Goal: Communication & Community: Answer question/provide support

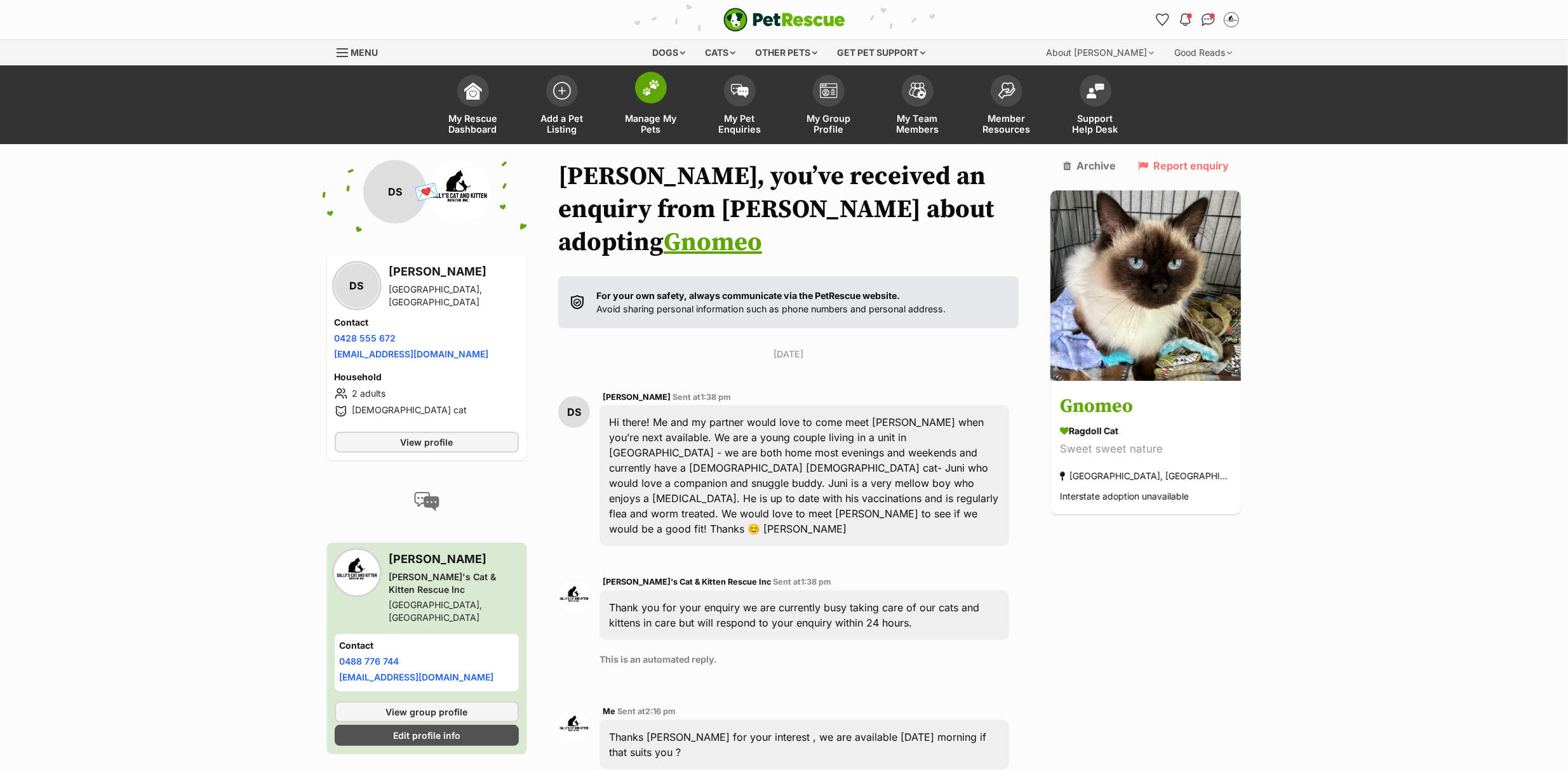
click at [650, 95] on img at bounding box center [651, 87] width 18 height 16
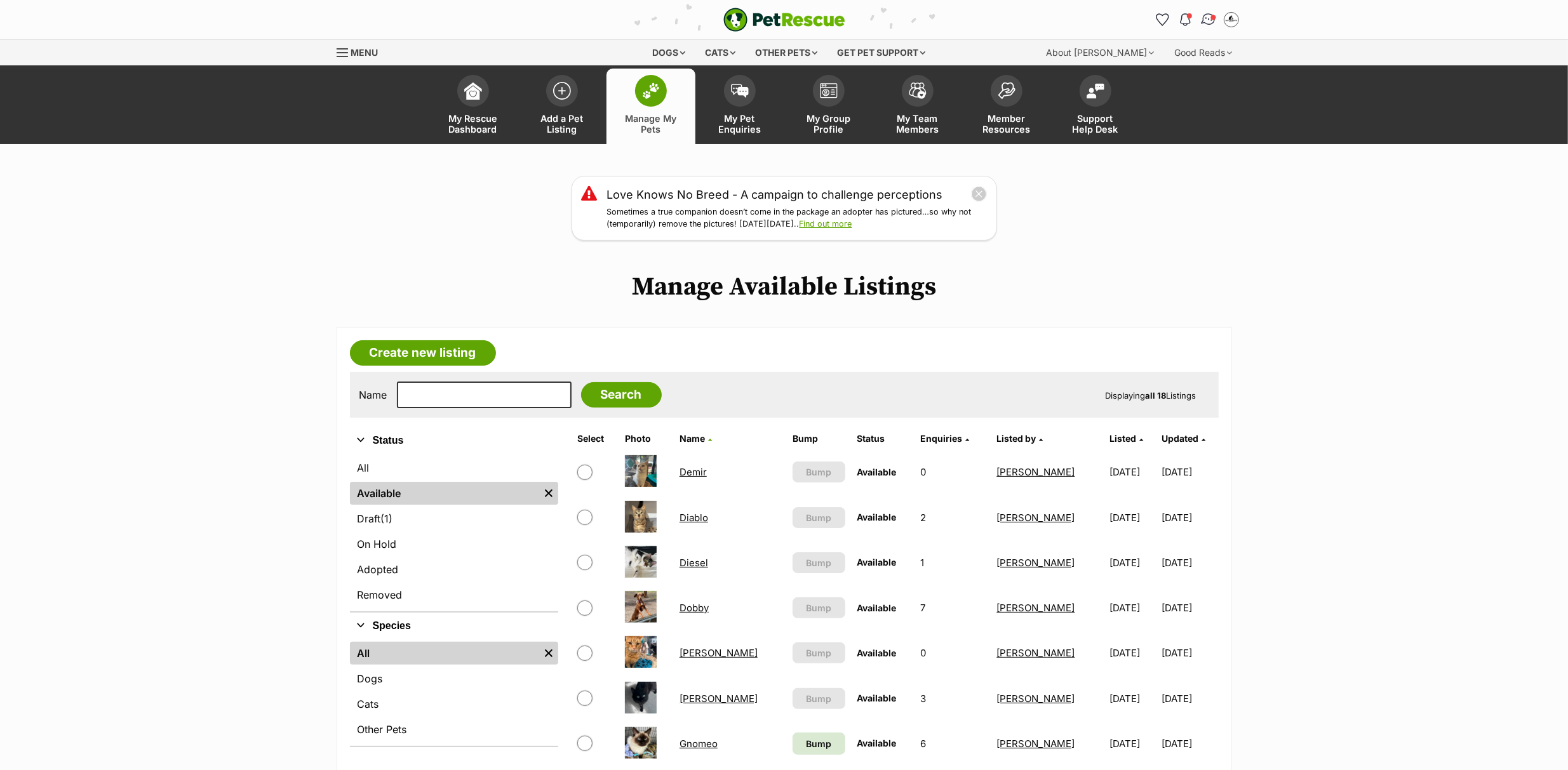
drag, startPoint x: 0, startPoint y: 0, endPoint x: 1206, endPoint y: 21, distance: 1206.2
click at [1206, 21] on img "Conversations" at bounding box center [1208, 20] width 17 height 16
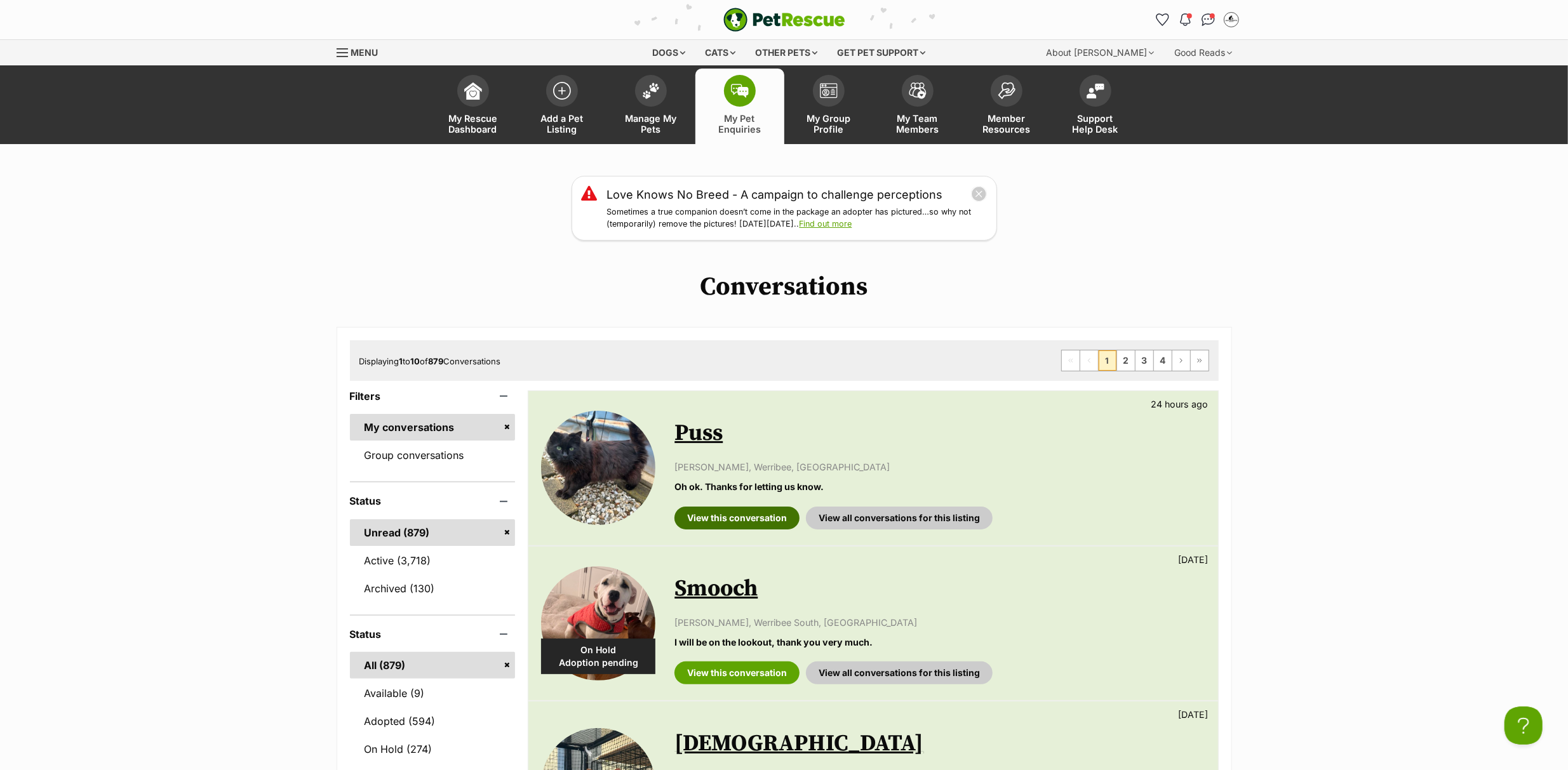
click at [748, 521] on link "View this conversation" at bounding box center [737, 518] width 125 height 23
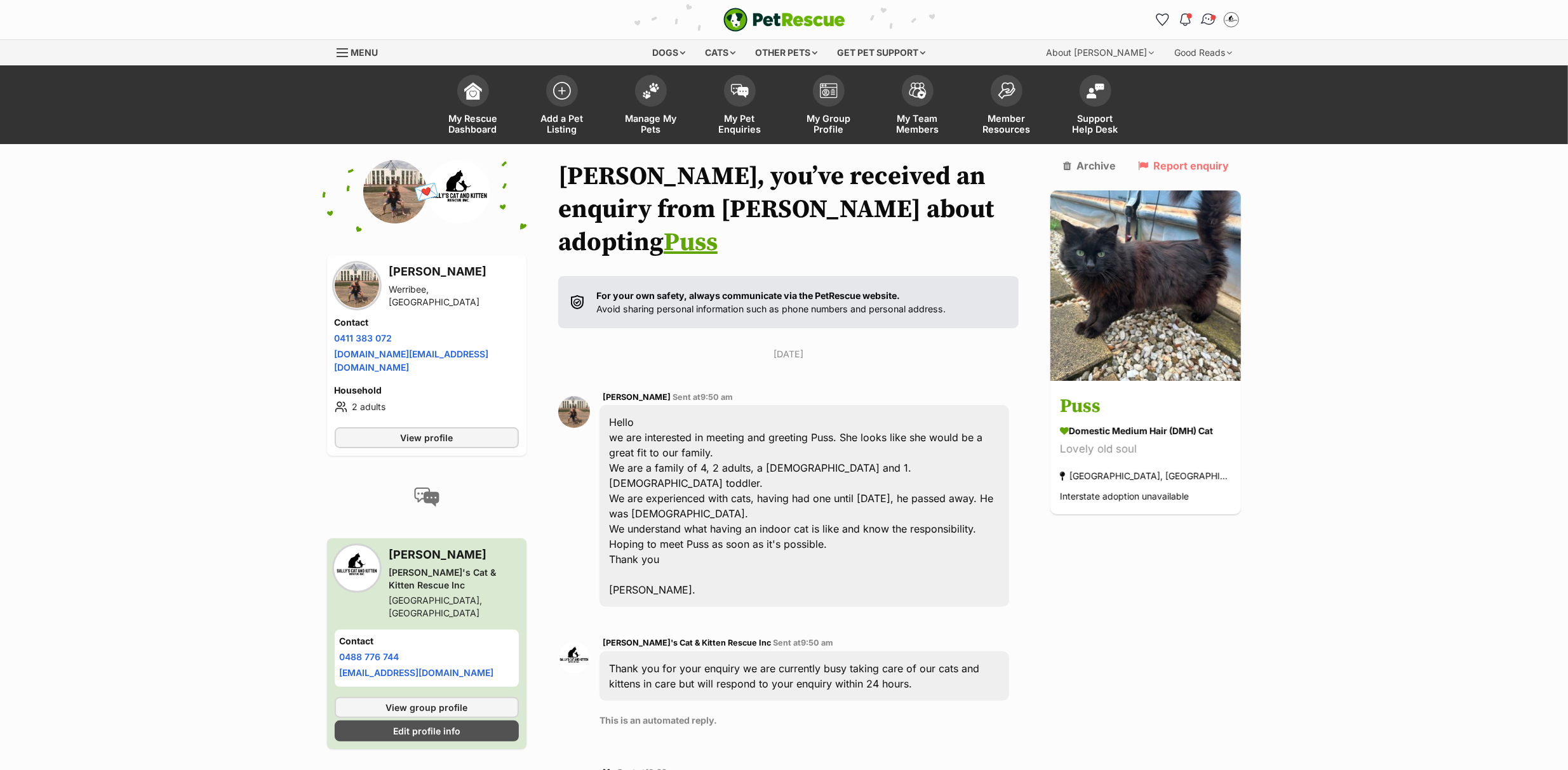
click at [1207, 18] on img "Conversations" at bounding box center [1208, 20] width 17 height 16
